Goal: Task Accomplishment & Management: Manage account settings

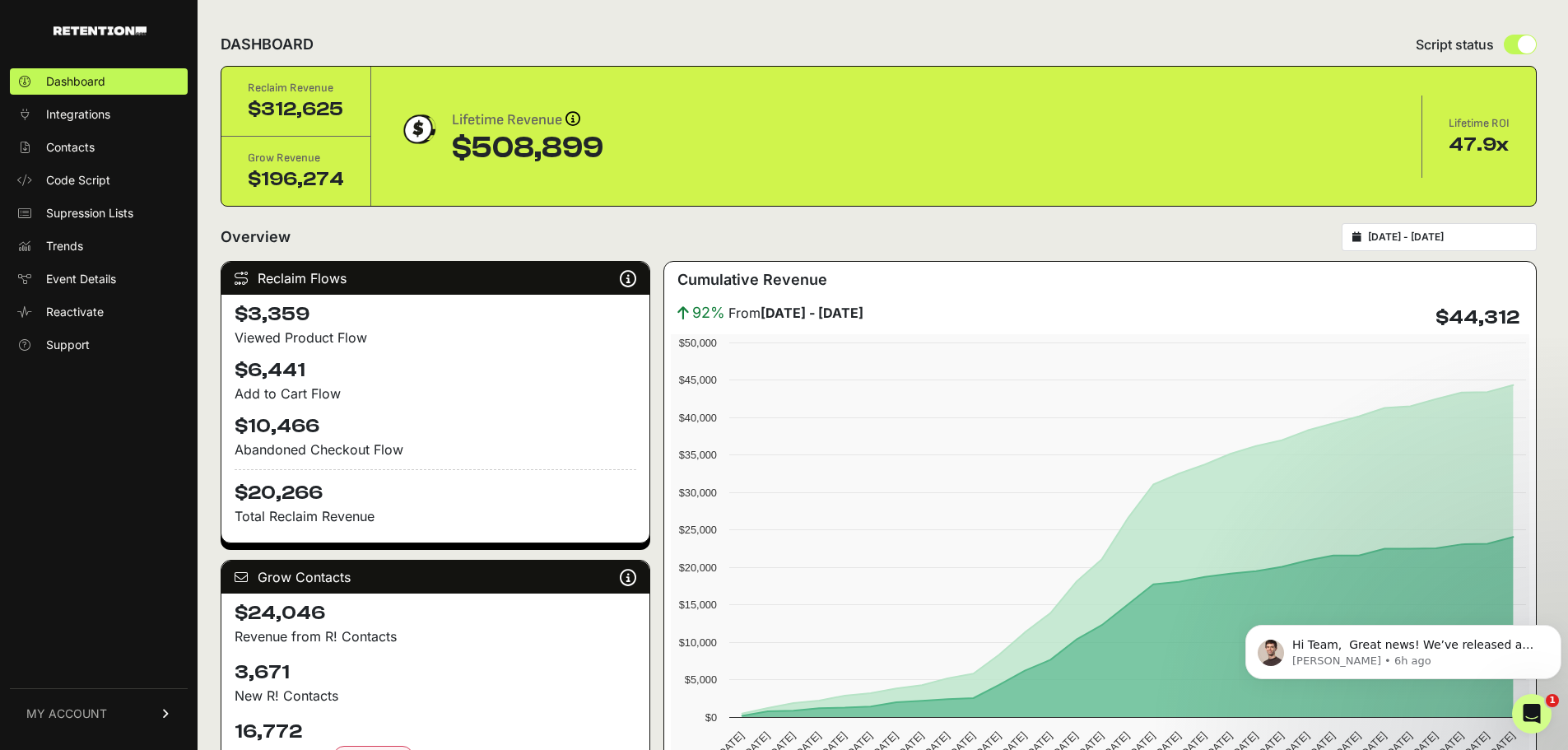
click at [80, 712] on span "MY ACCOUNT" at bounding box center [66, 714] width 80 height 17
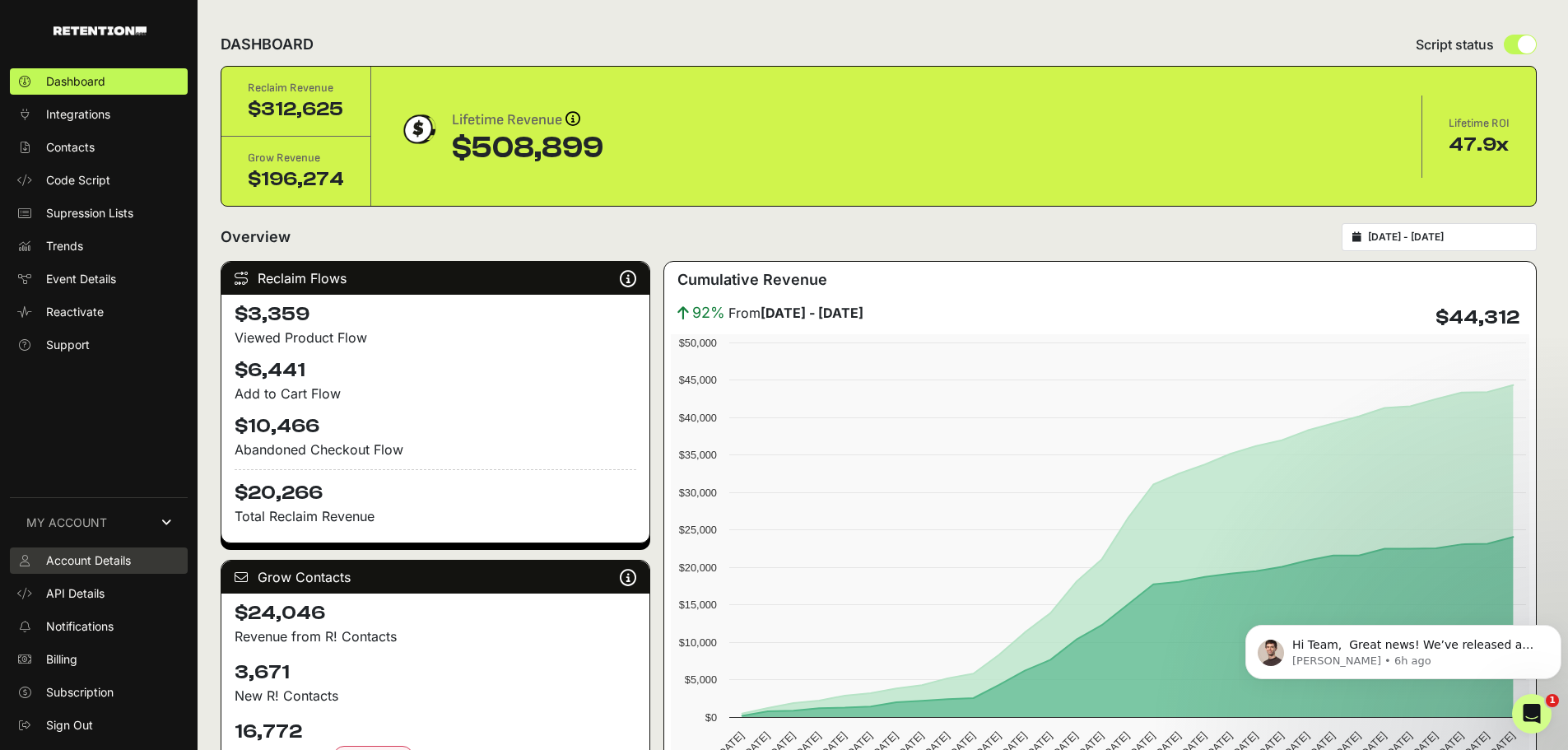
click at [60, 564] on span "Account Details" at bounding box center [89, 560] width 85 height 17
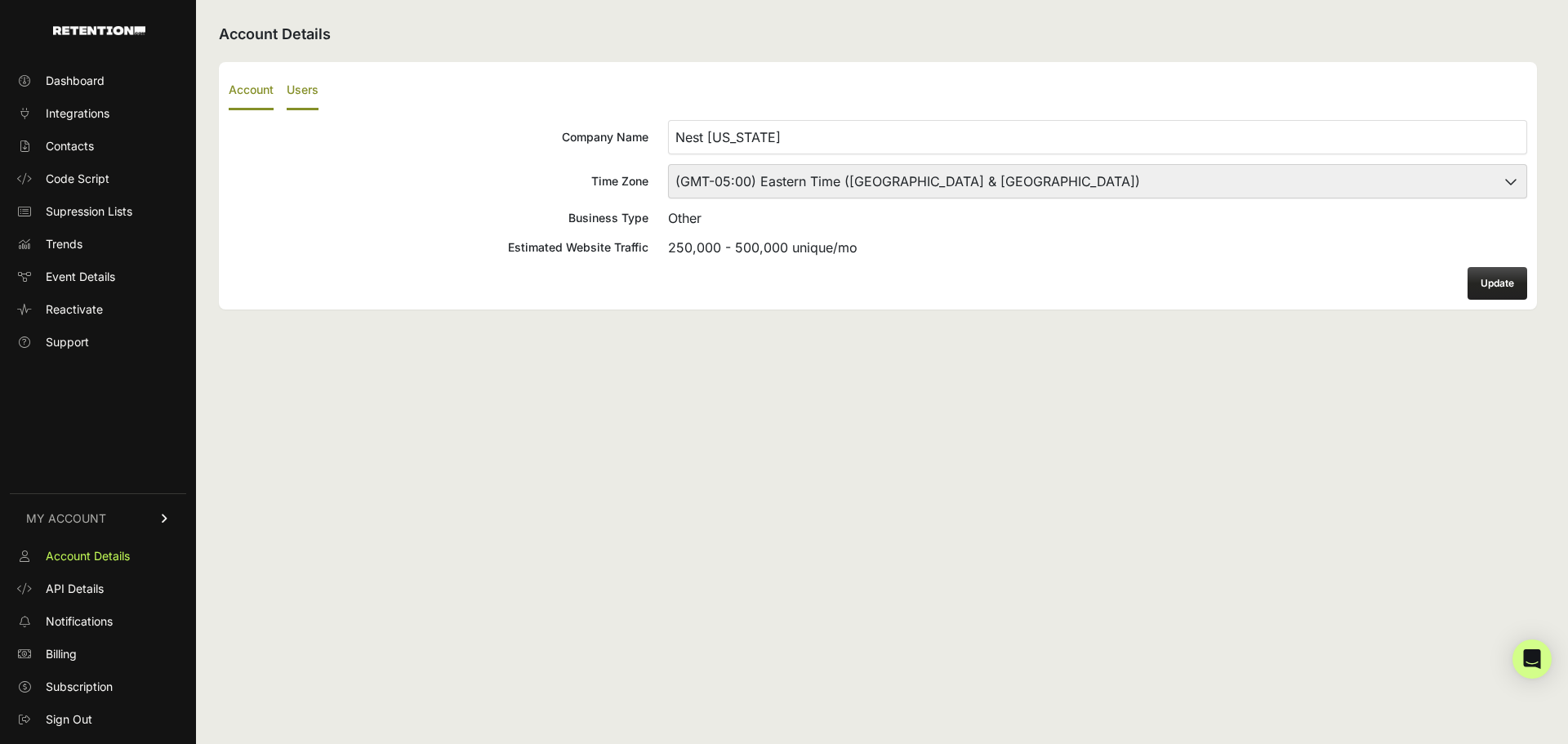
click at [312, 89] on label "Users" at bounding box center [303, 90] width 32 height 39
click at [0, 0] on input "Users" at bounding box center [0, 0] width 0 height 0
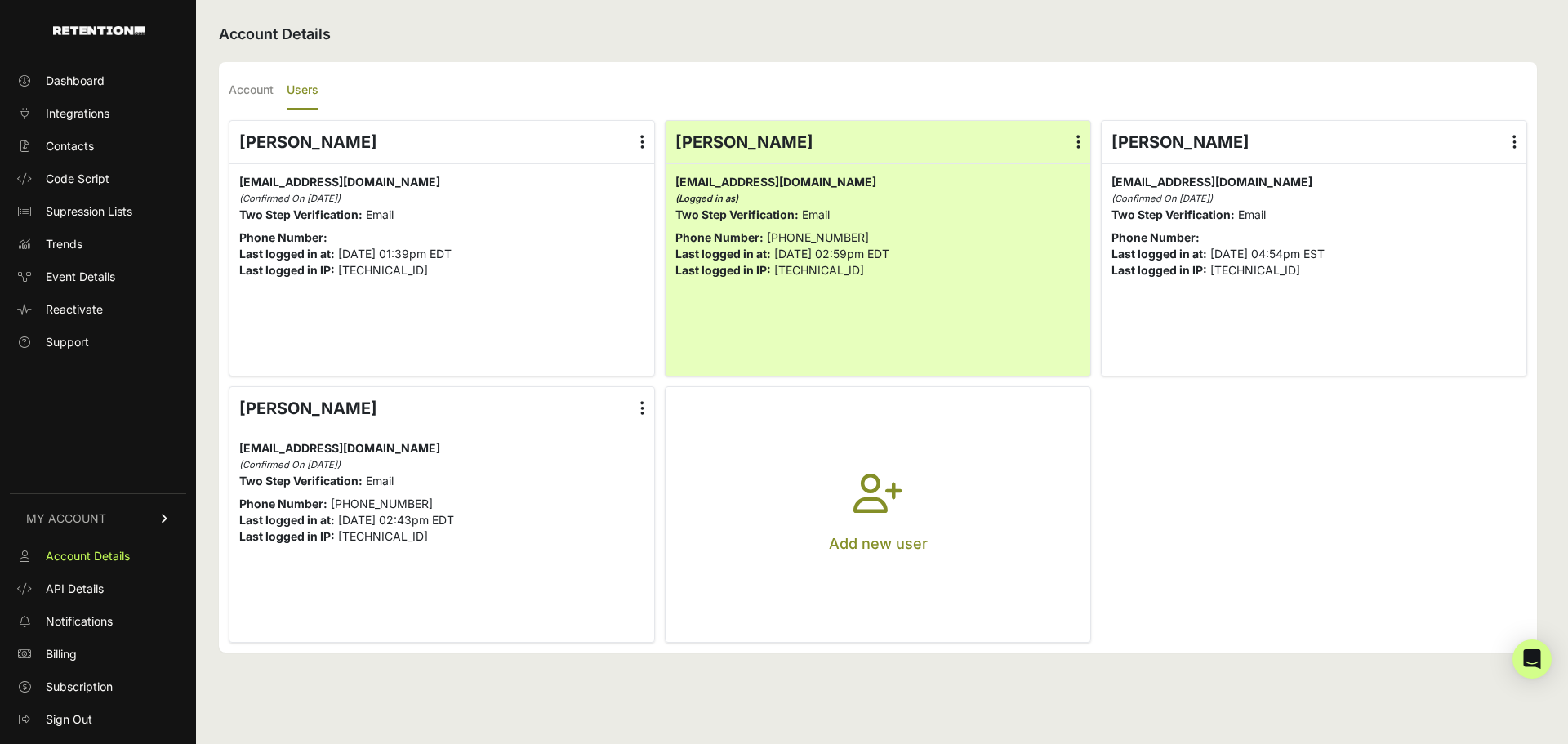
click at [639, 400] on label at bounding box center [642, 409] width 24 height 43
click at [0, 0] on input "radio" at bounding box center [0, 0] width 0 height 0
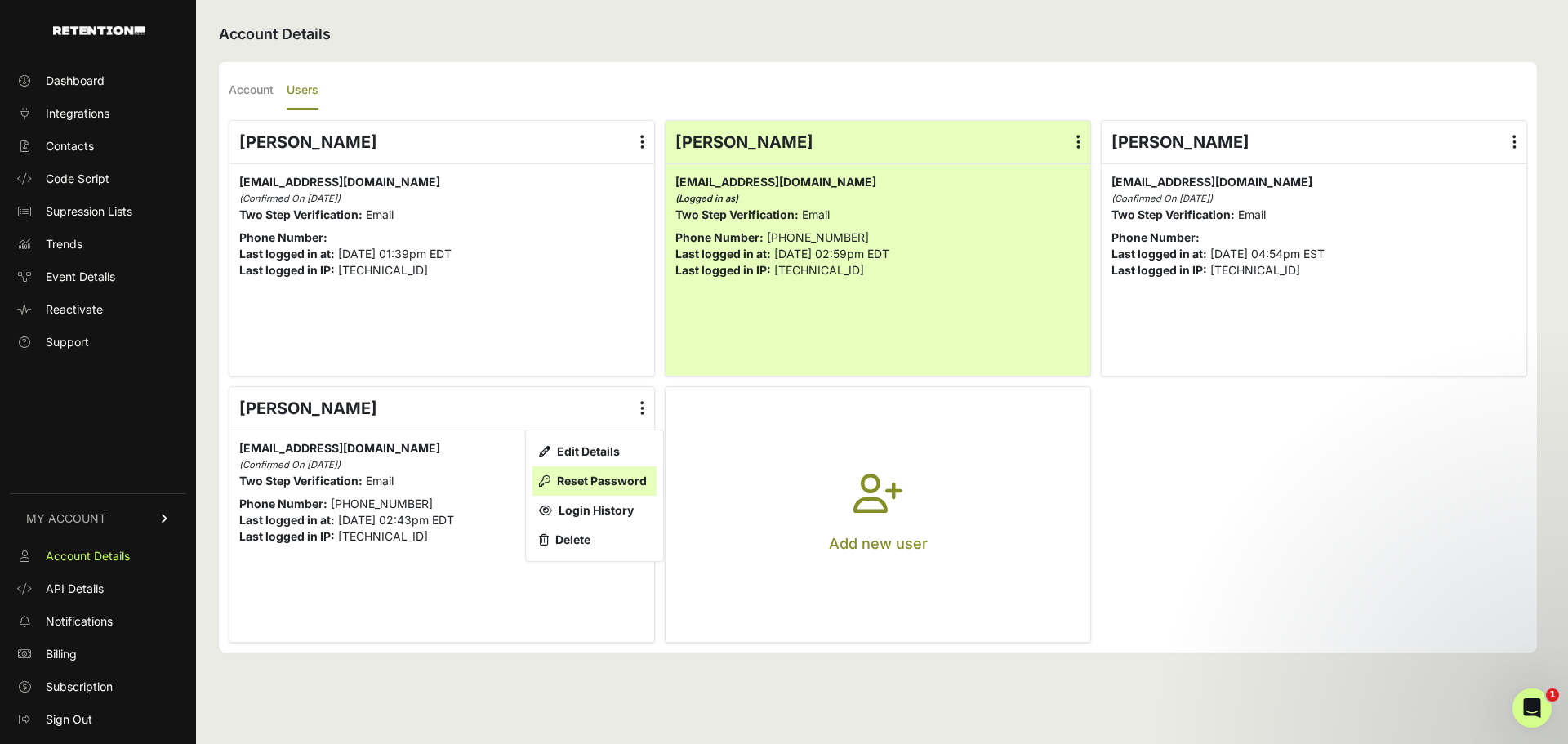
click at [590, 476] on link "Reset Password" at bounding box center [594, 481] width 124 height 30
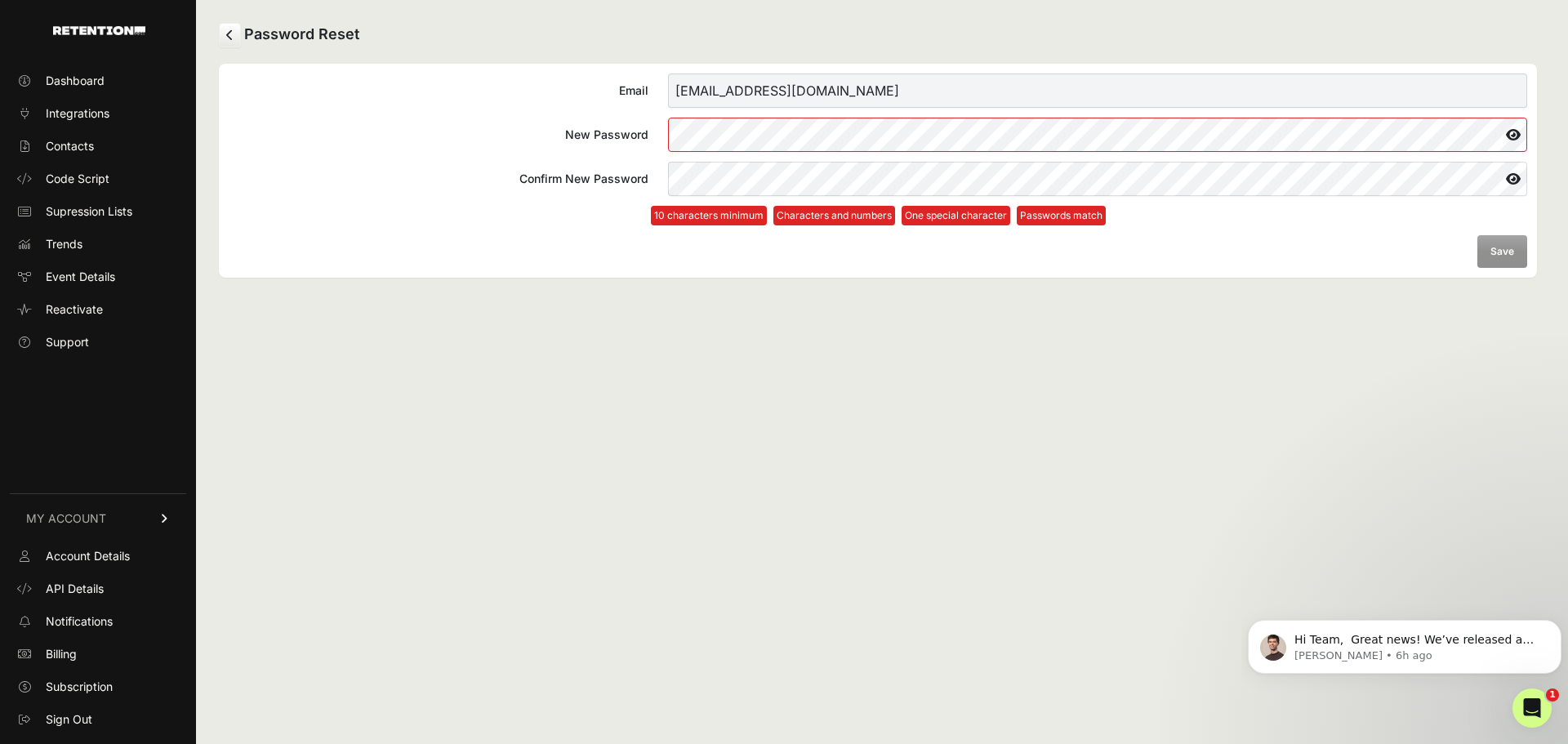
click at [234, 32] on link at bounding box center [229, 35] width 22 height 25
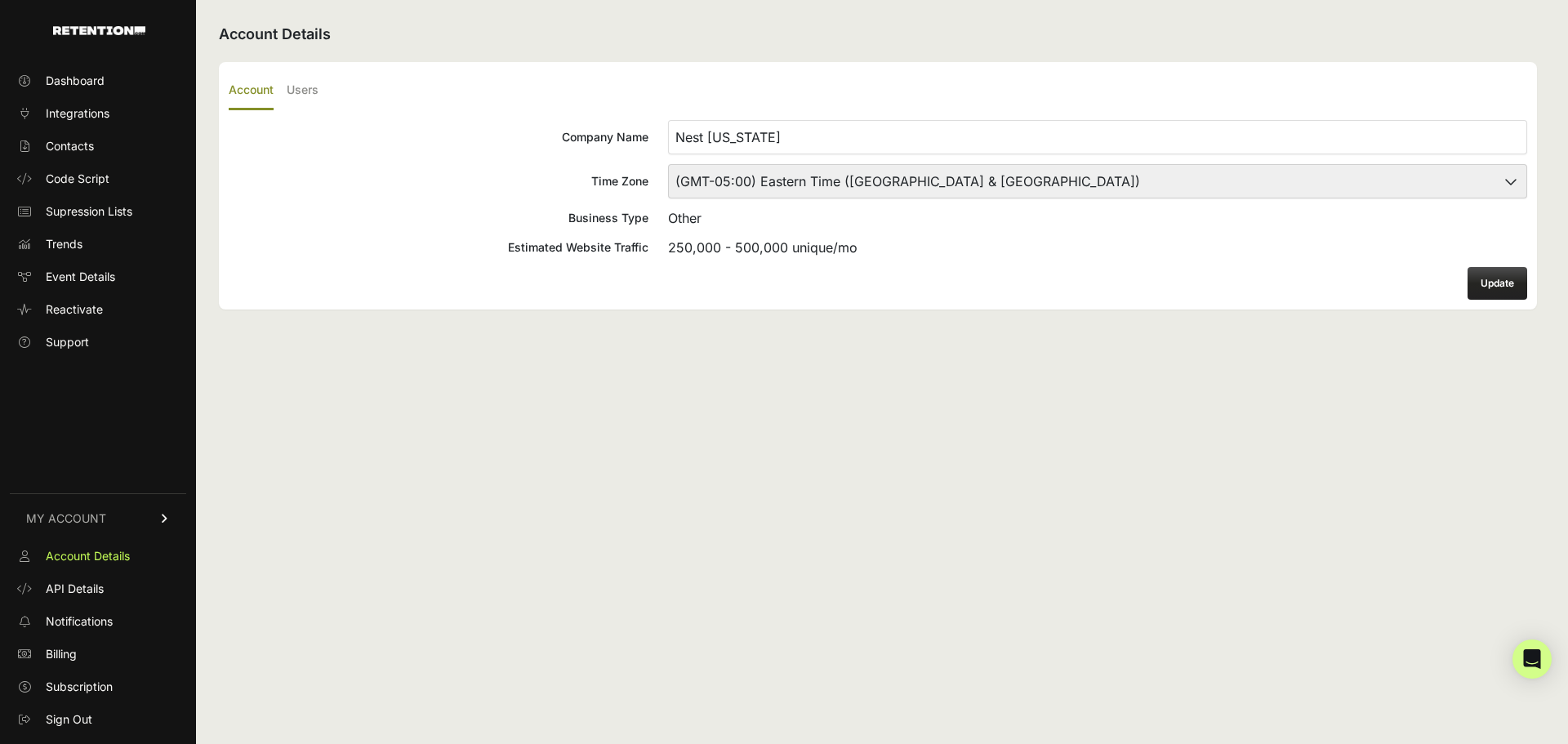
click at [323, 81] on ul "Account Users" at bounding box center [877, 90] width 1298 height 39
click at [307, 95] on label "Users" at bounding box center [303, 90] width 32 height 39
click at [0, 0] on input "Users" at bounding box center [0, 0] width 0 height 0
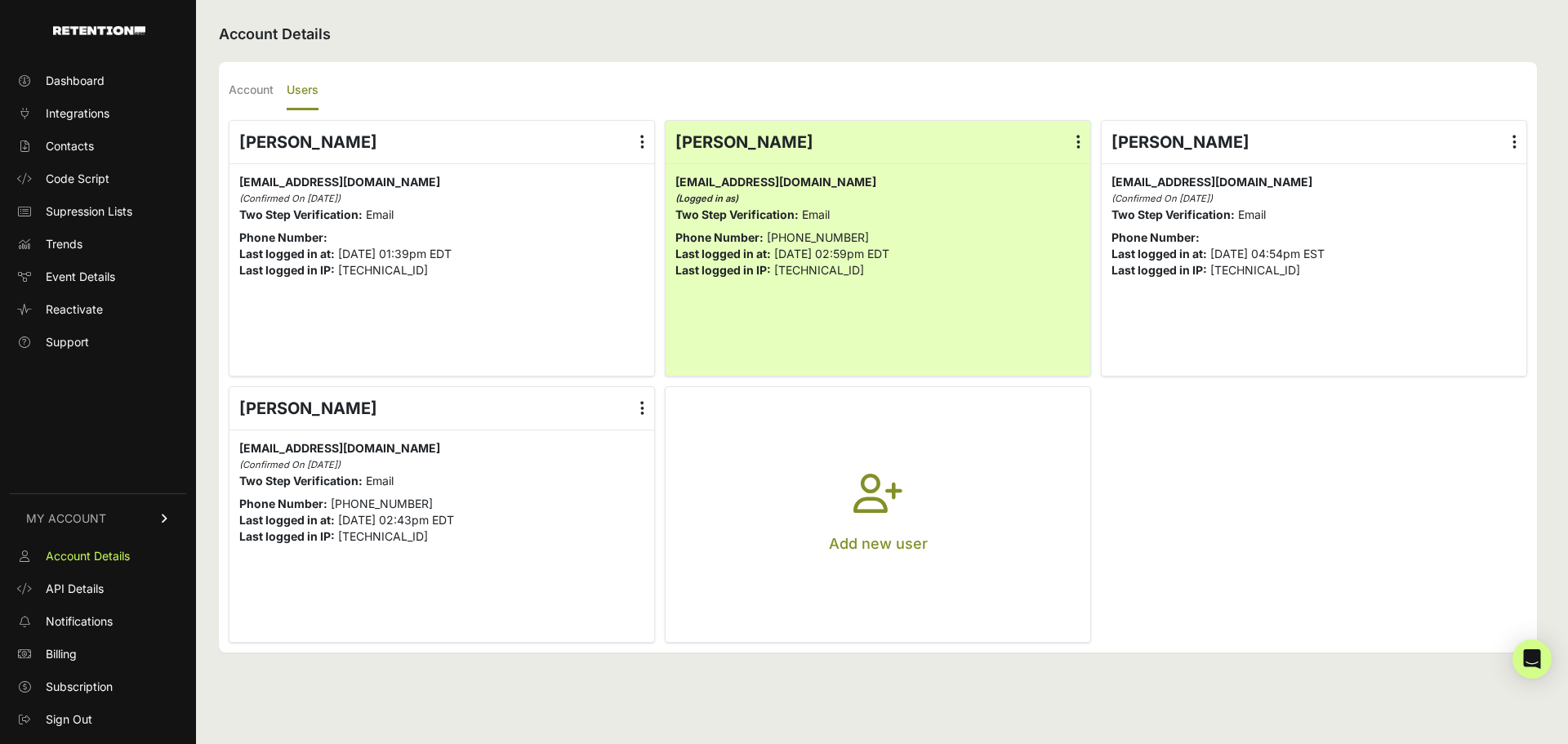
click at [642, 412] on icon at bounding box center [642, 409] width 4 height 16
click at [0, 0] on input "radio" at bounding box center [0, 0] width 0 height 0
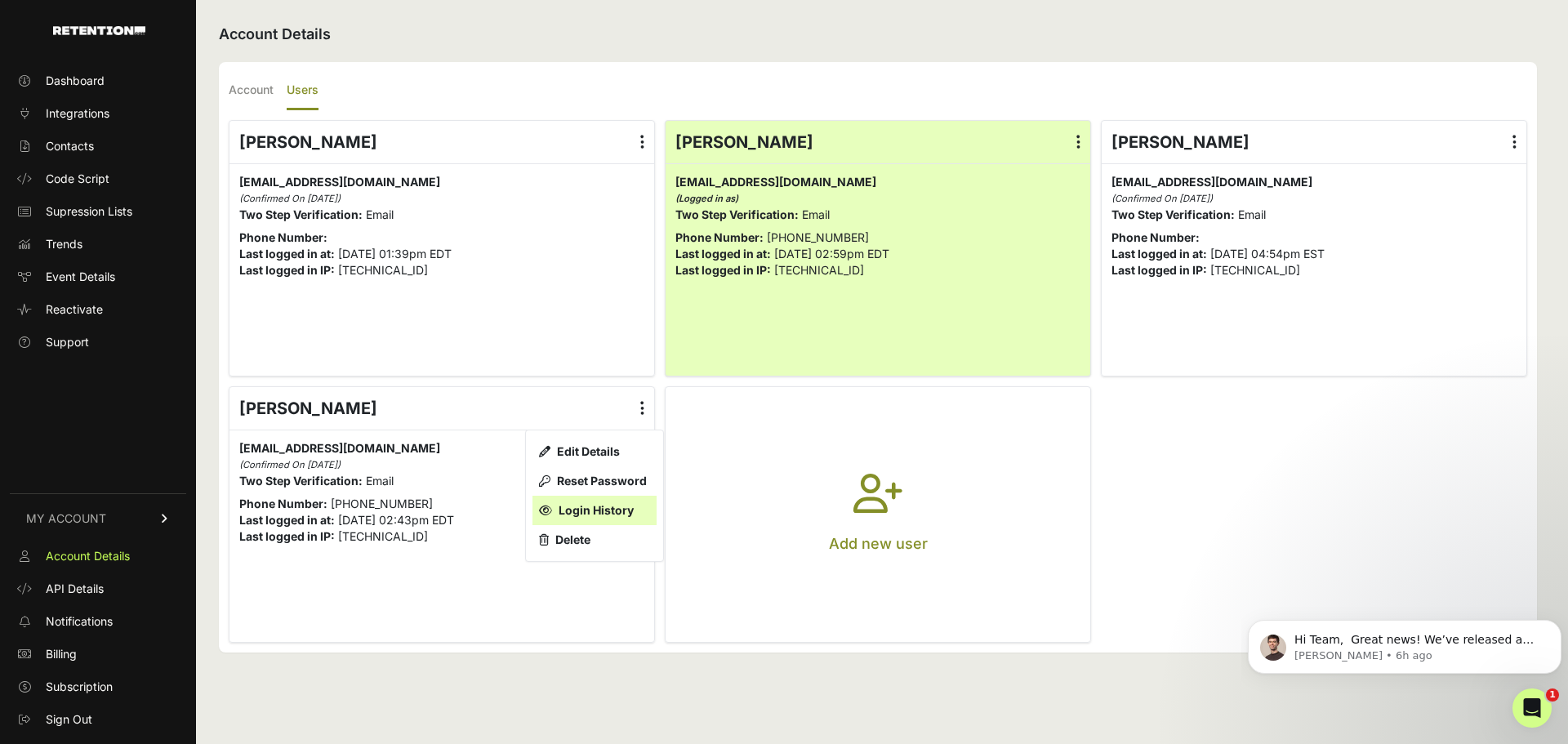
click at [573, 513] on link "Login History" at bounding box center [594, 511] width 124 height 30
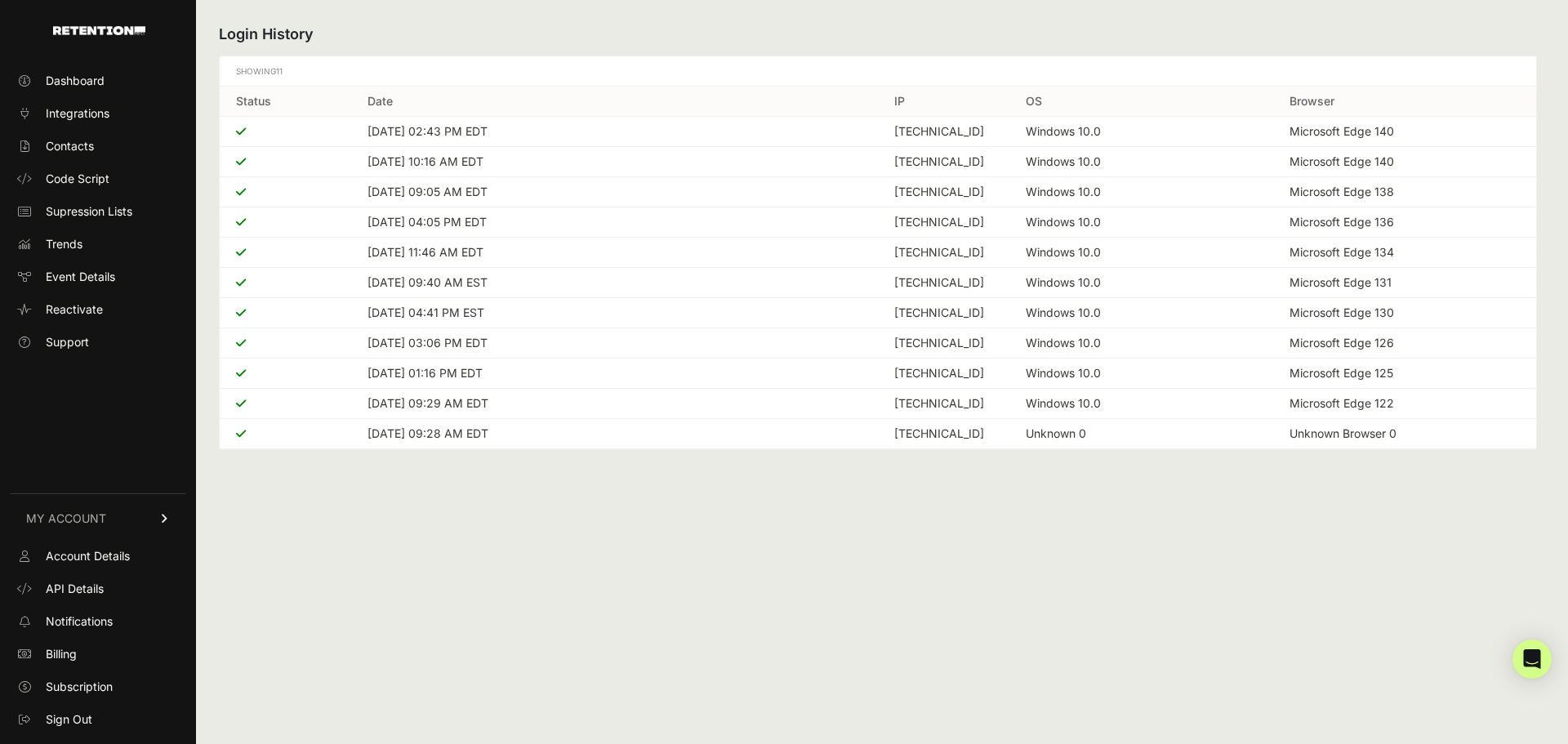
click at [451, 125] on td "[DATE] 02:43 PM EDT" at bounding box center [614, 132] width 527 height 30
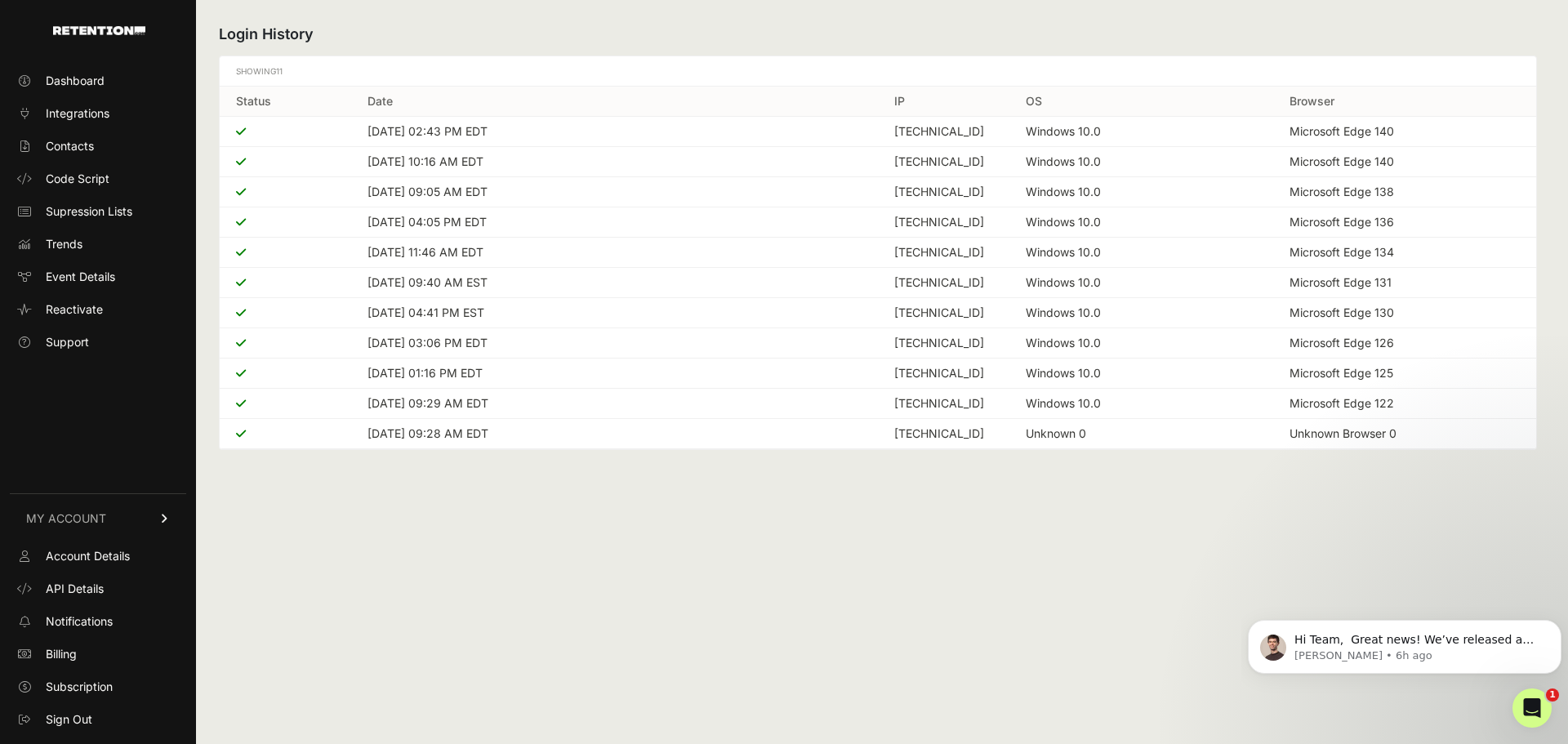
click at [238, 30] on h2 "Login History" at bounding box center [877, 35] width 1318 height 23
click at [81, 565] on link "Account Details" at bounding box center [98, 556] width 177 height 26
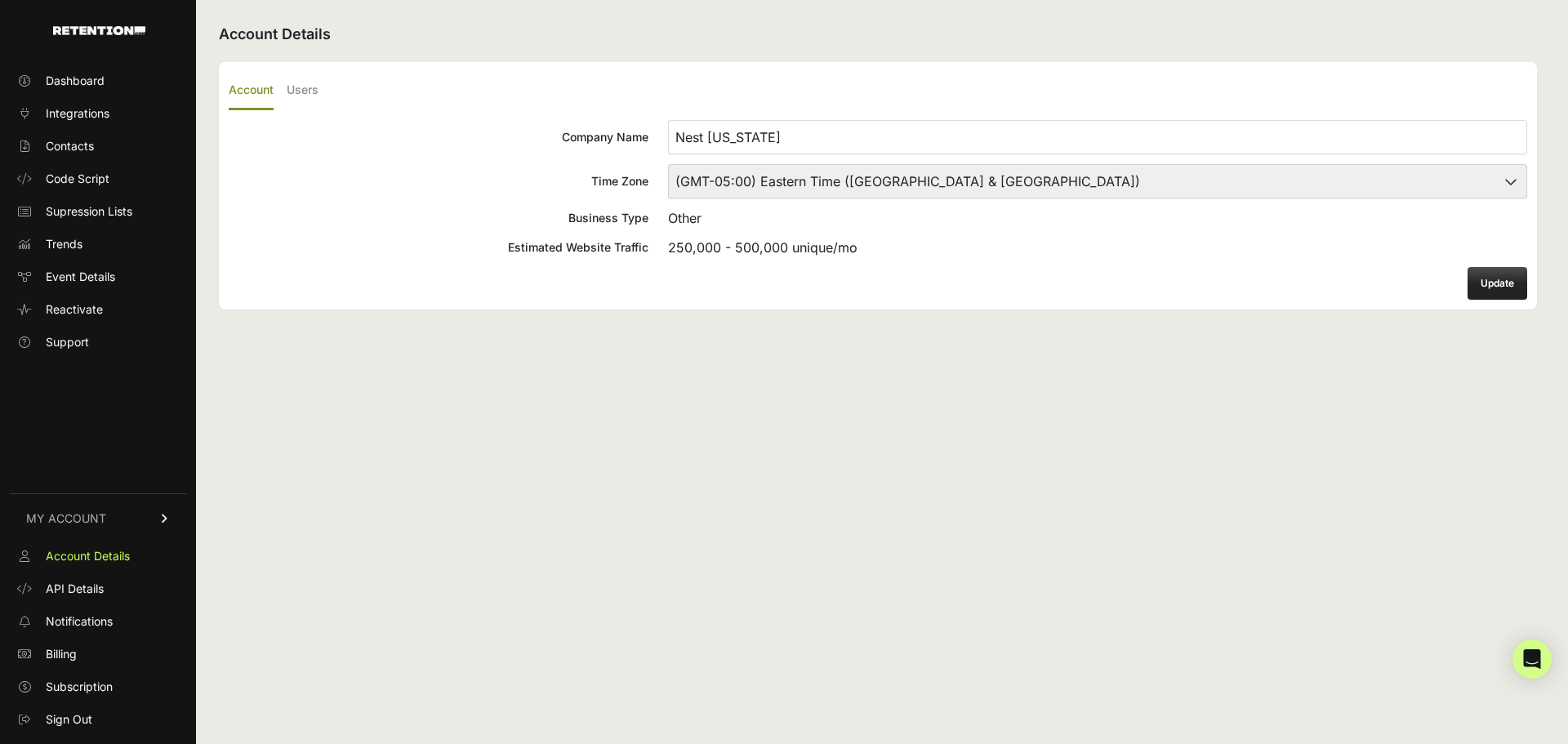
click at [287, 92] on ul "Account Users" at bounding box center [877, 90] width 1298 height 39
click at [300, 88] on label "Users" at bounding box center [303, 90] width 32 height 39
click at [0, 0] on input "Users" at bounding box center [0, 0] width 0 height 0
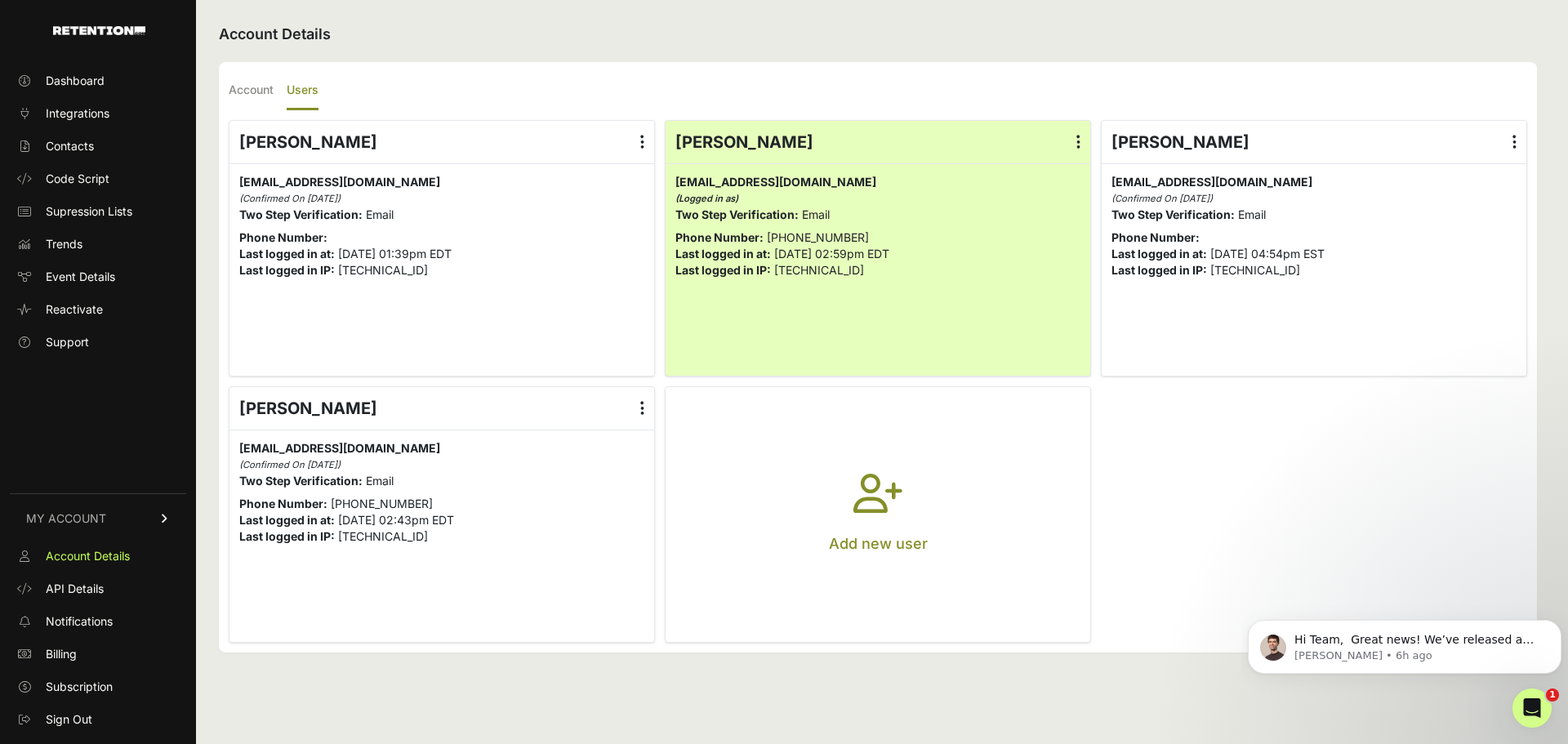
click at [639, 410] on label at bounding box center [642, 409] width 24 height 43
click at [0, 0] on input "radio" at bounding box center [0, 0] width 0 height 0
click at [609, 478] on link "Reset Password" at bounding box center [594, 481] width 124 height 30
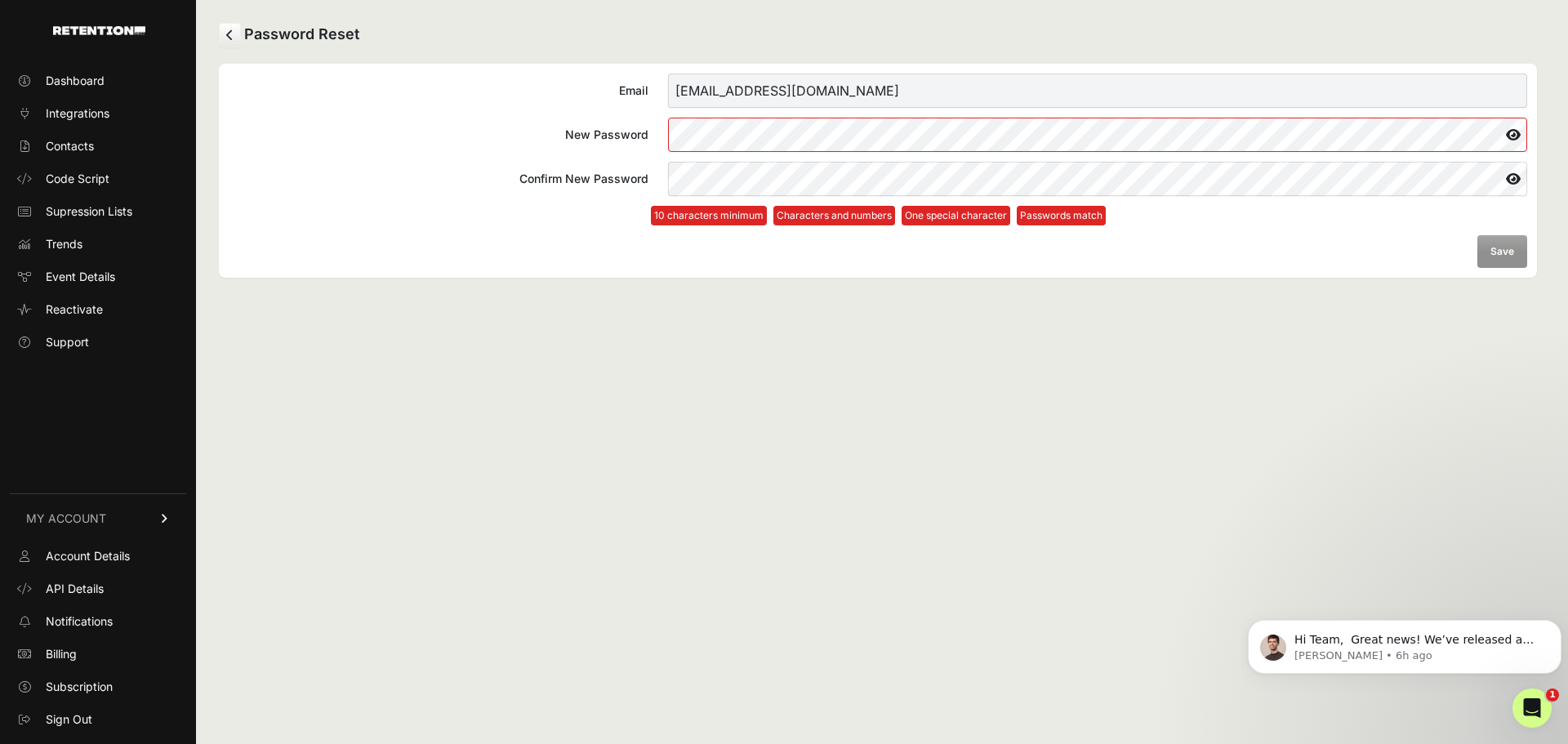
click at [667, 386] on div "Password Reset Email [EMAIL_ADDRESS][DOMAIN_NAME] New Password Confirm New Pass…" at bounding box center [877, 372] width 1364 height 744
click at [657, 150] on label "New Password" at bounding box center [877, 135] width 1298 height 35
click at [1506, 139] on icon at bounding box center [1513, 135] width 28 height 26
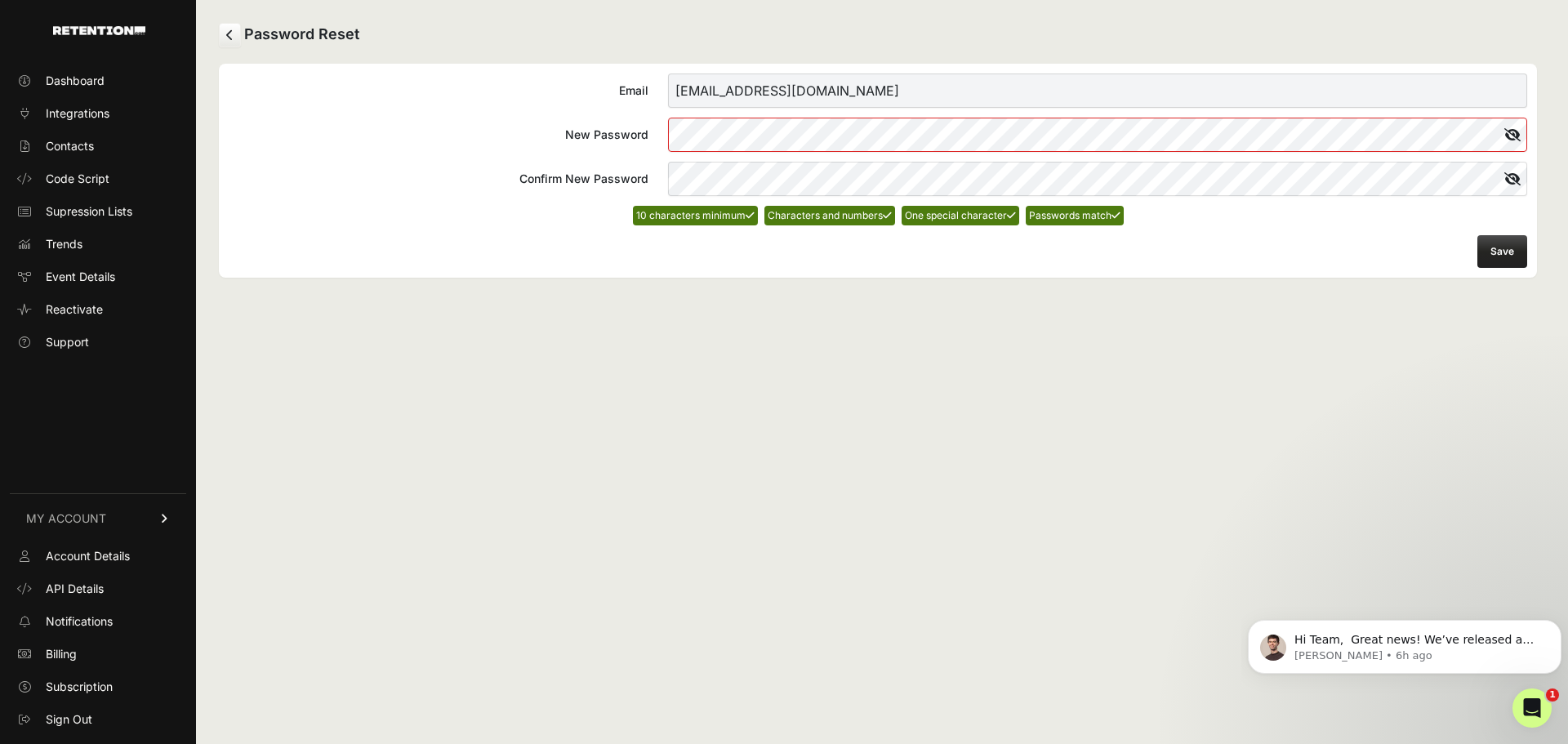
click at [1246, 490] on div "Password Reset Email smccann@nestnewyork.com New Password Confirm New Password …" at bounding box center [877, 372] width 1364 height 744
click at [1496, 264] on button "Save" at bounding box center [1502, 252] width 50 height 33
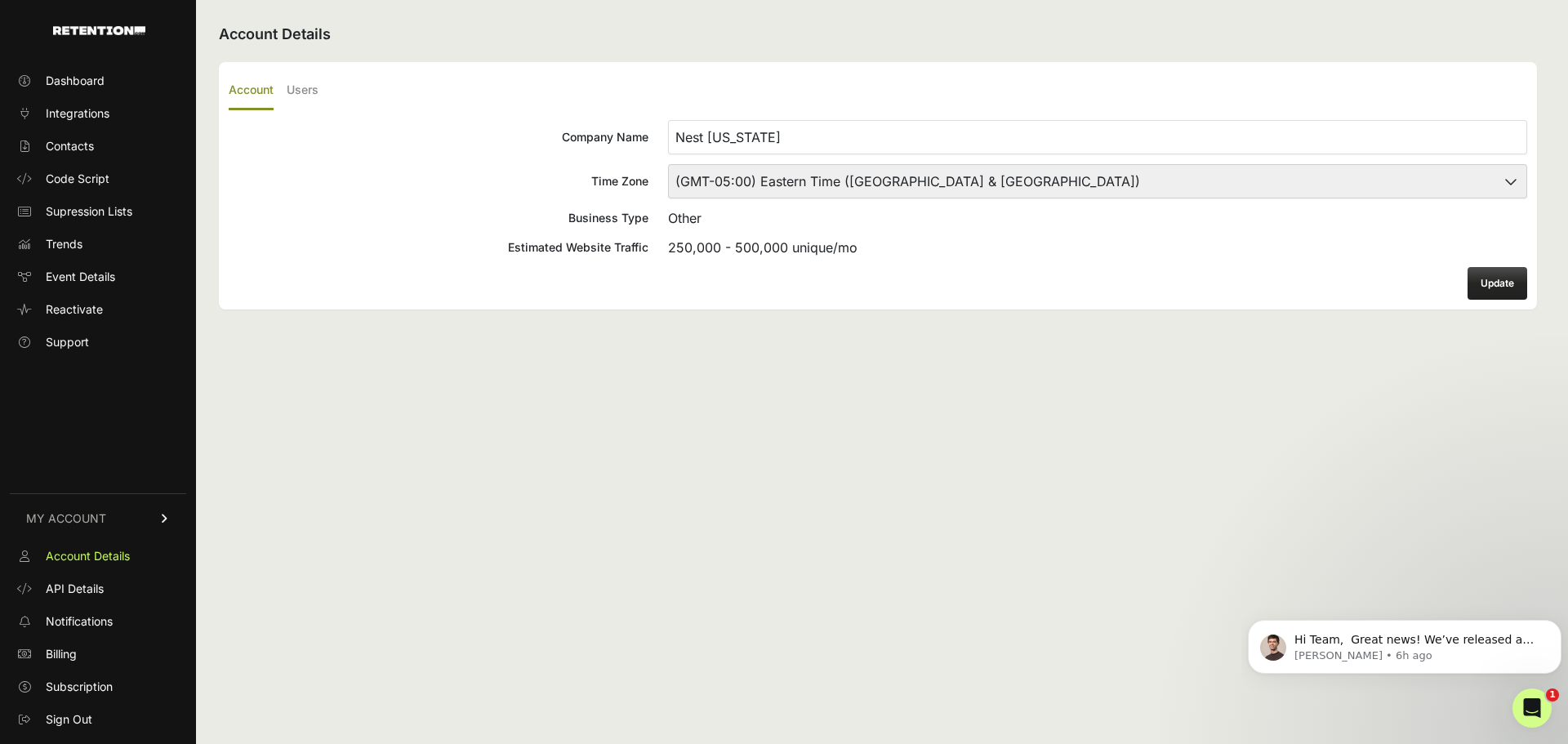
click at [647, 428] on div "Account Details Account Users Company Name Nest [US_STATE] Time Zone (GMT-10:00…" at bounding box center [877, 372] width 1364 height 744
